Goal: Navigation & Orientation: Find specific page/section

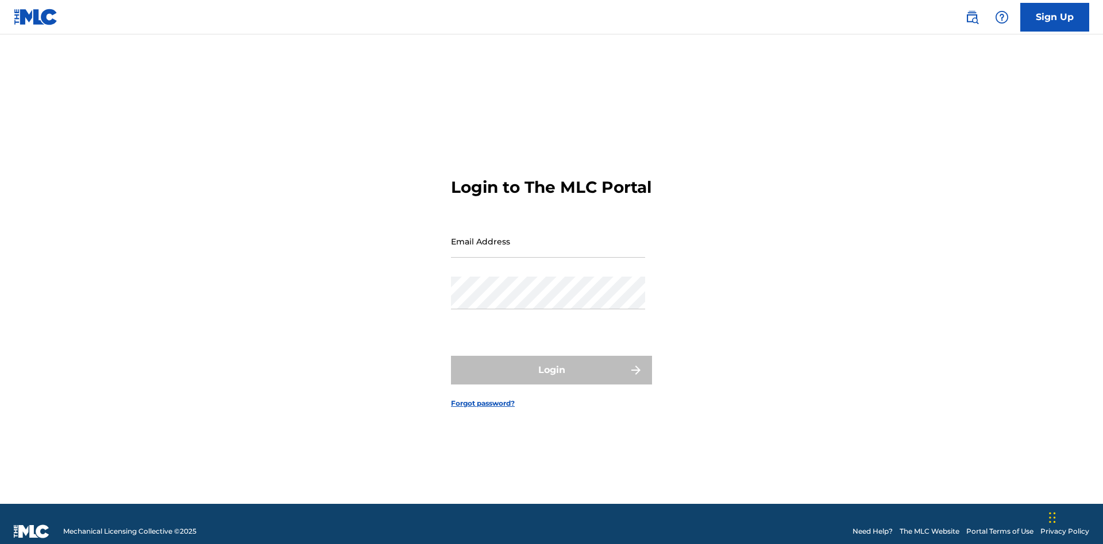
scroll to position [15, 0]
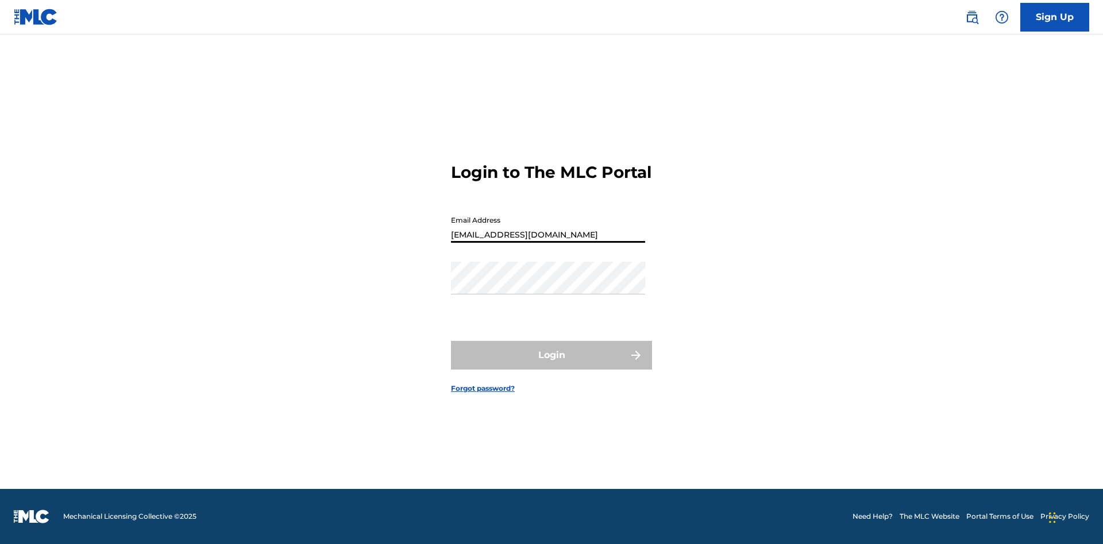
type input "[EMAIL_ADDRESS][DOMAIN_NAME]"
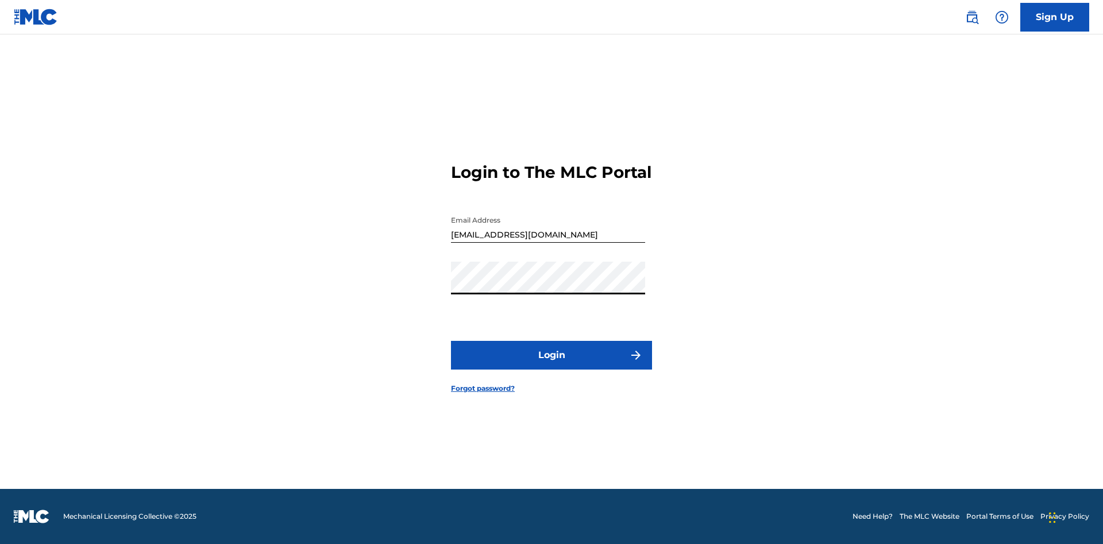
click at [551, 365] on button "Login" at bounding box center [551, 355] width 201 height 29
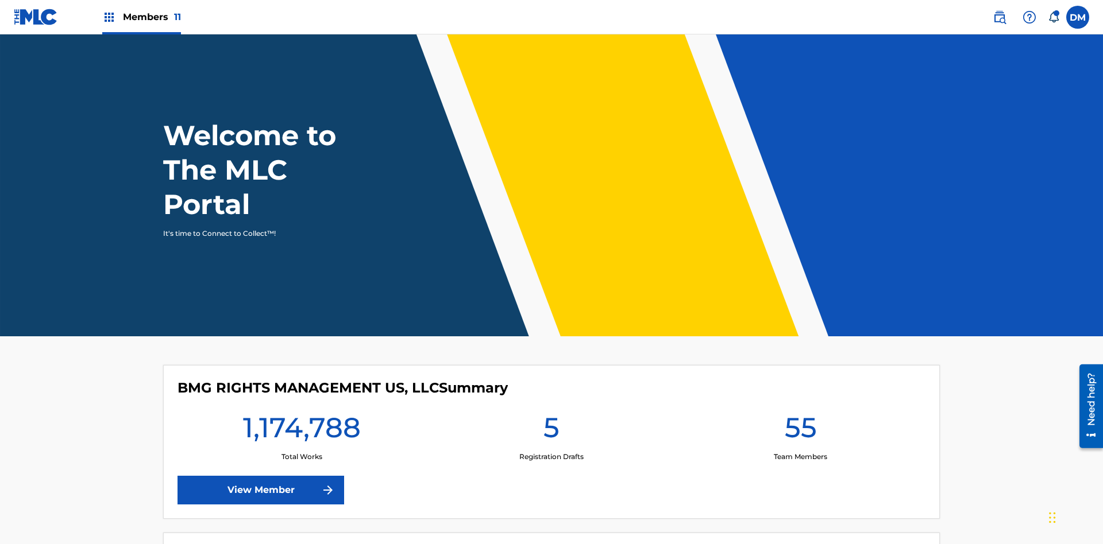
click at [141, 17] on span "Members 11" at bounding box center [152, 16] width 58 height 13
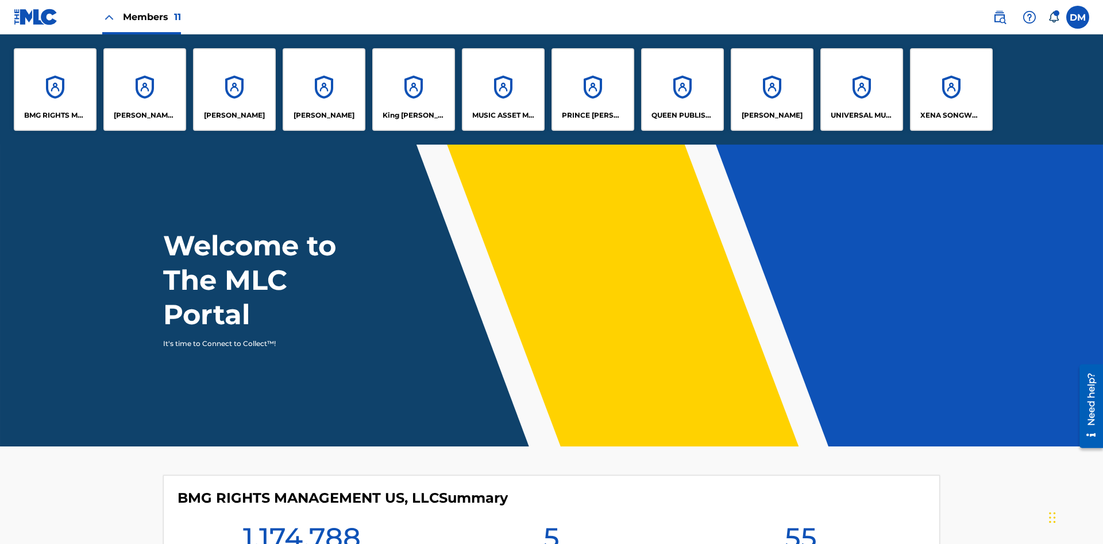
click at [861, 115] on p "UNIVERSAL MUSIC PUB GROUP" at bounding box center [861, 115] width 63 height 10
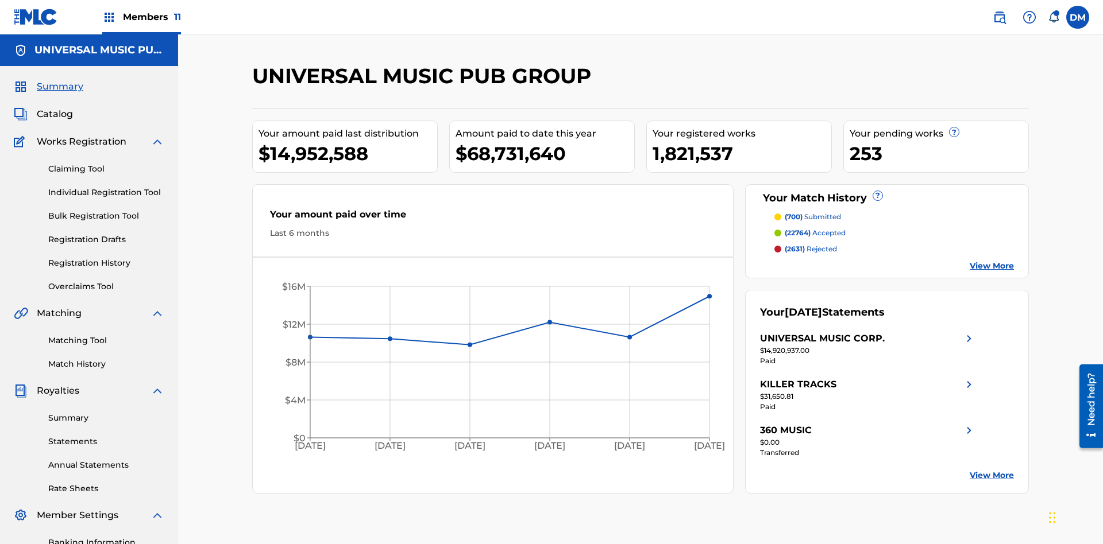
click at [106, 537] on link "Banking Information" at bounding box center [106, 543] width 116 height 12
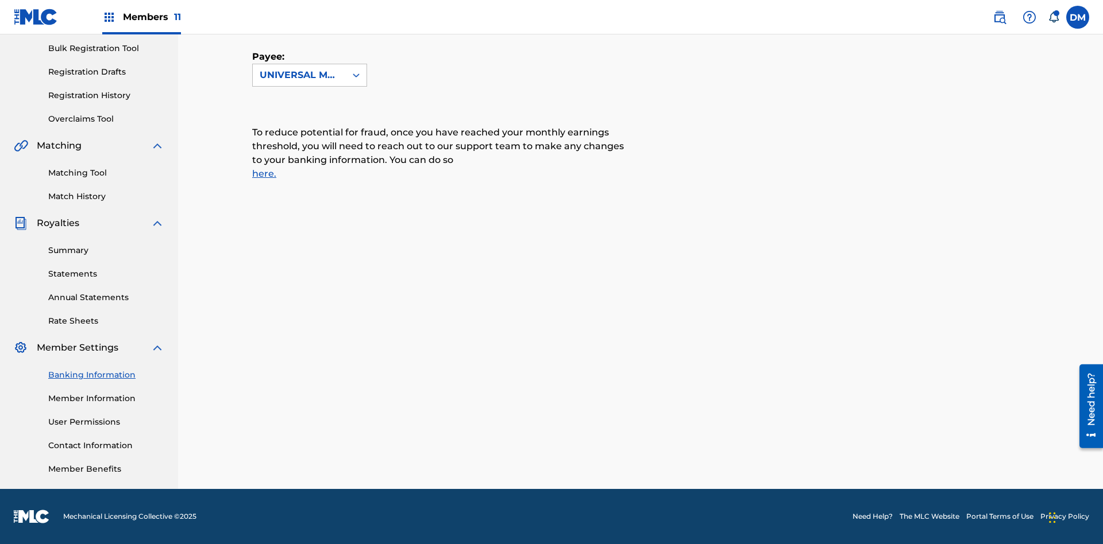
click at [141, 17] on span "Members 11" at bounding box center [152, 16] width 58 height 13
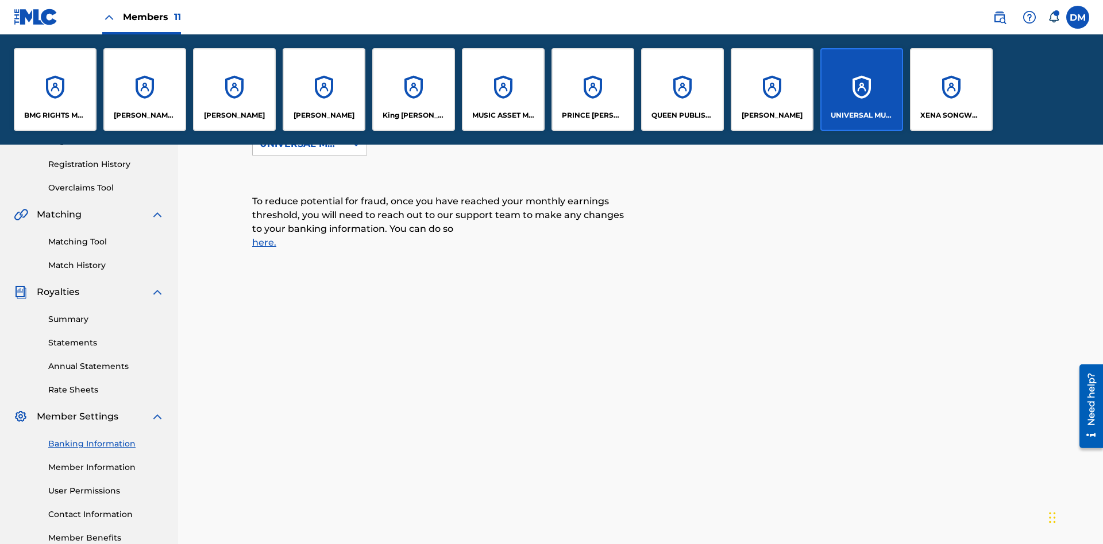
click at [771, 115] on p "RONALD MCTESTERSON" at bounding box center [771, 115] width 61 height 10
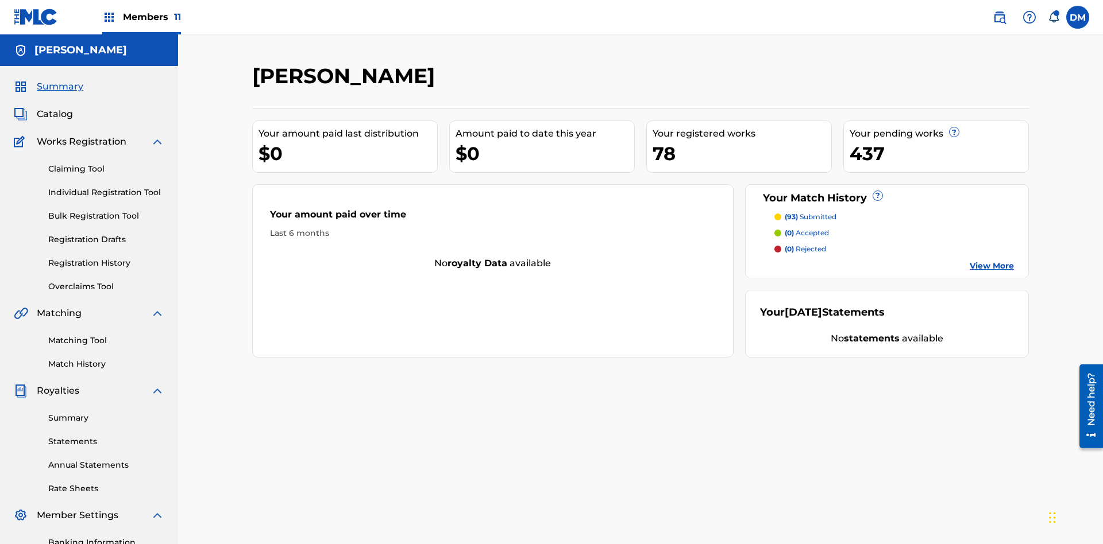
scroll to position [168, 0]
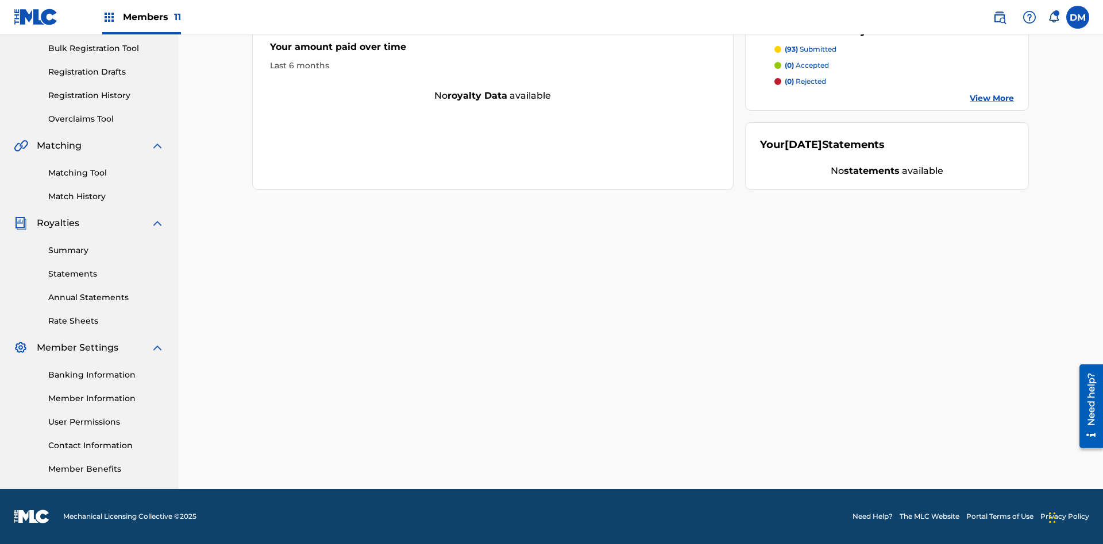
click at [106, 375] on link "Banking Information" at bounding box center [106, 375] width 116 height 12
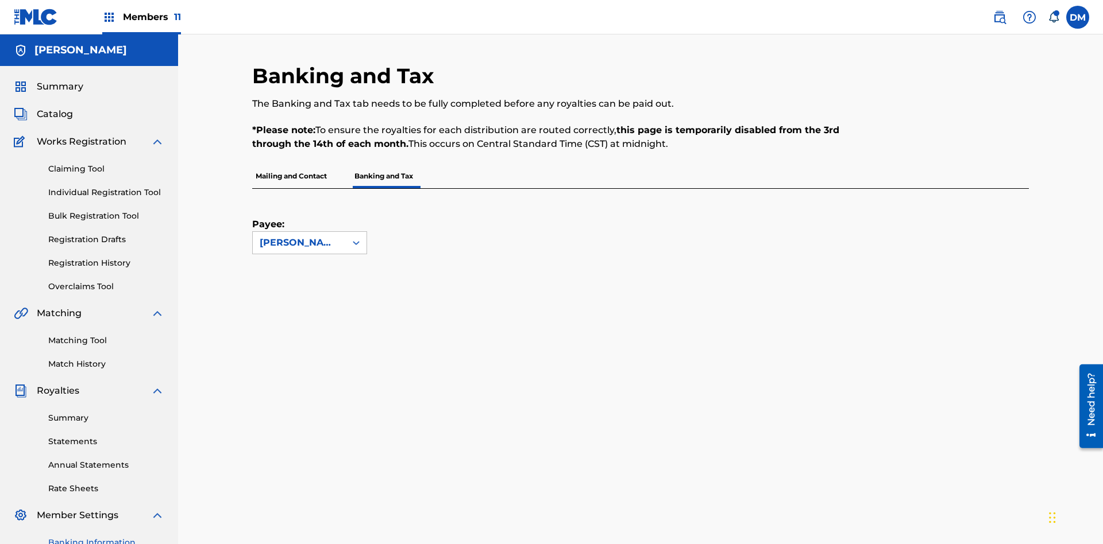
click at [141, 17] on span "Members 11" at bounding box center [152, 16] width 58 height 13
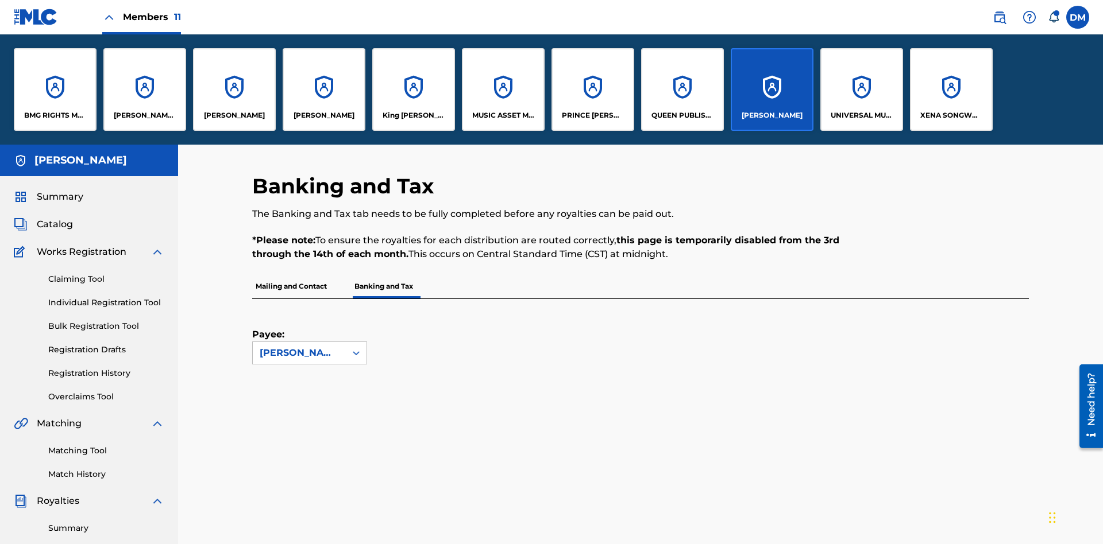
click at [413, 115] on p "King McTesterson" at bounding box center [413, 115] width 63 height 10
